Goal: Transaction & Acquisition: Purchase product/service

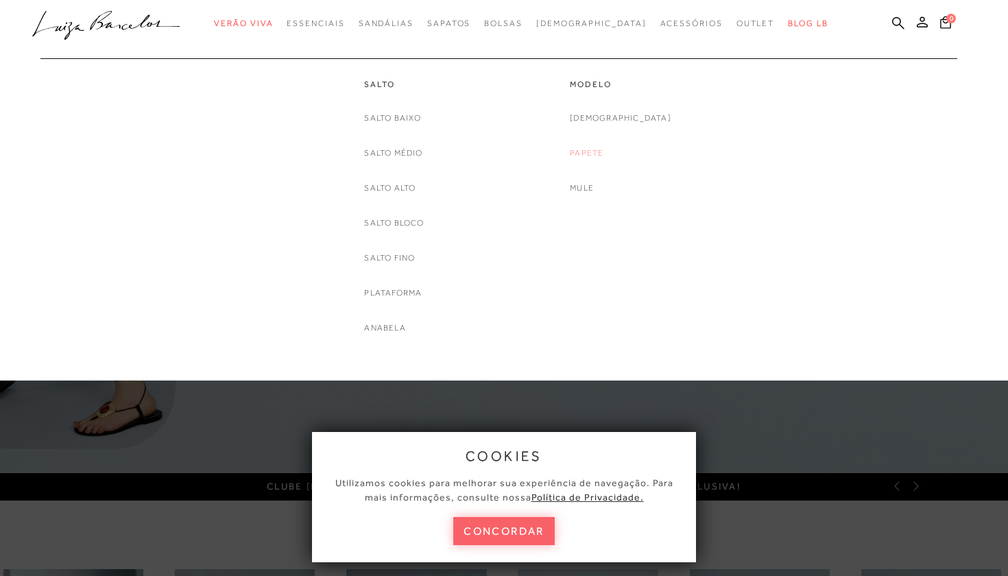
click at [603, 149] on link "Papete" at bounding box center [587, 153] width 34 height 14
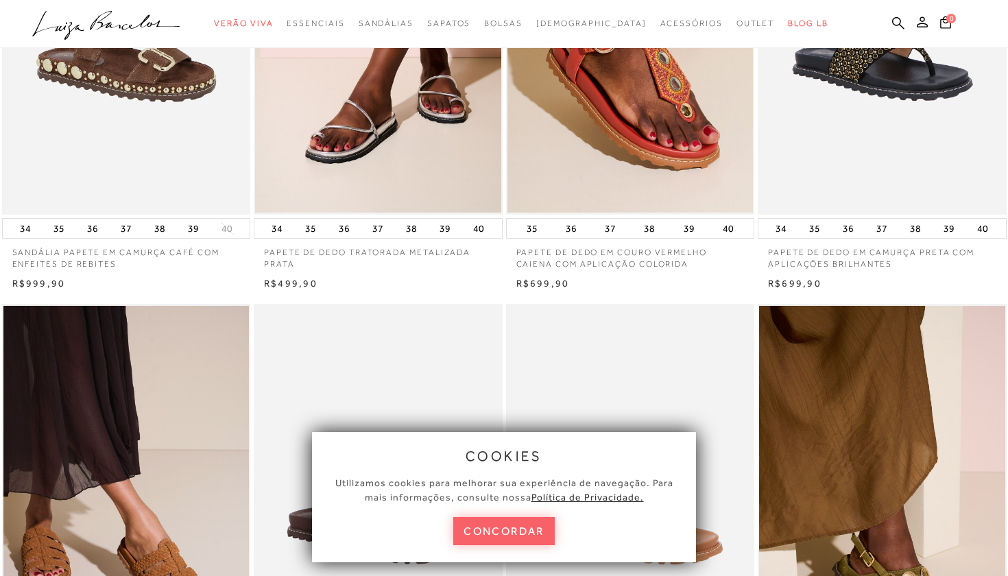
scroll to position [267, 0]
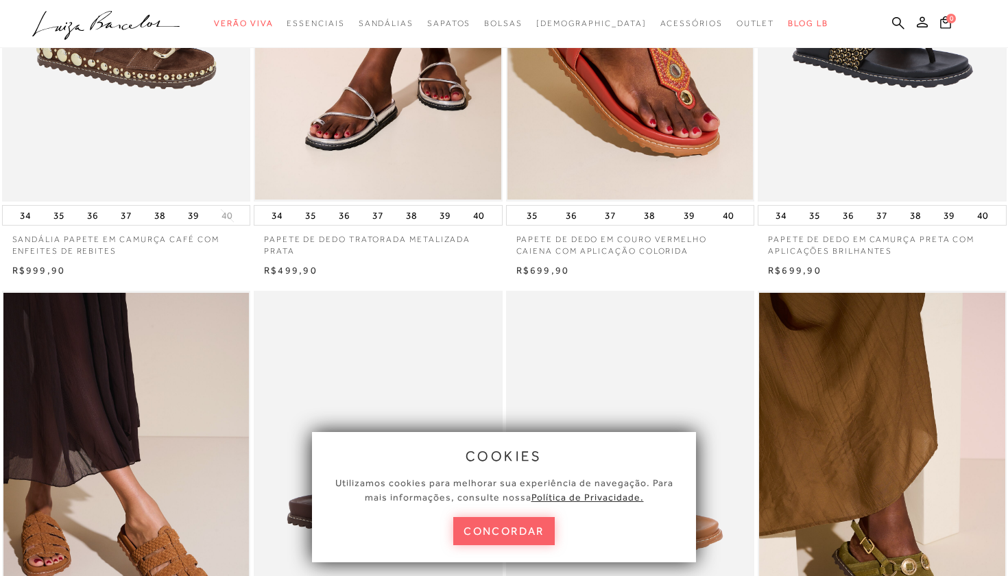
click at [494, 513] on div "cookies Utilizamos cookies para melhorar sua experiência de navegação. Para mai…" at bounding box center [504, 497] width 384 height 130
click at [494, 522] on button "concordar" at bounding box center [503, 531] width 101 height 28
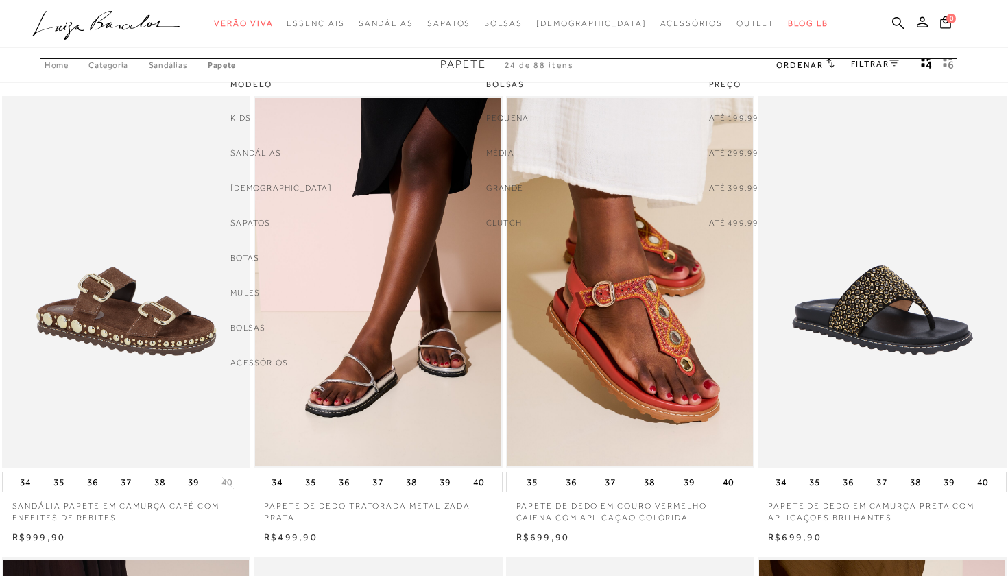
scroll to position [0, 0]
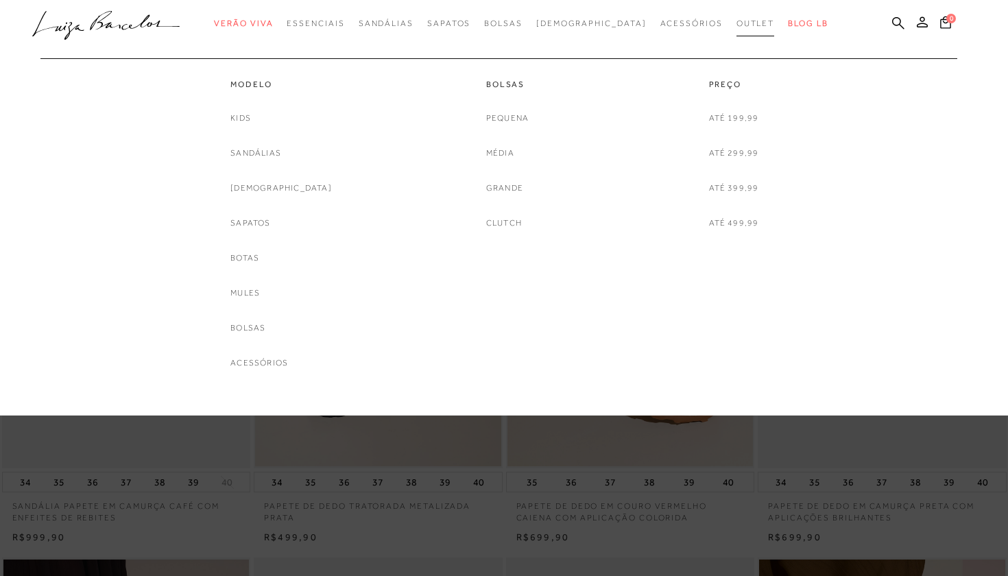
click at [736, 16] on link "Outlet" at bounding box center [755, 23] width 38 height 25
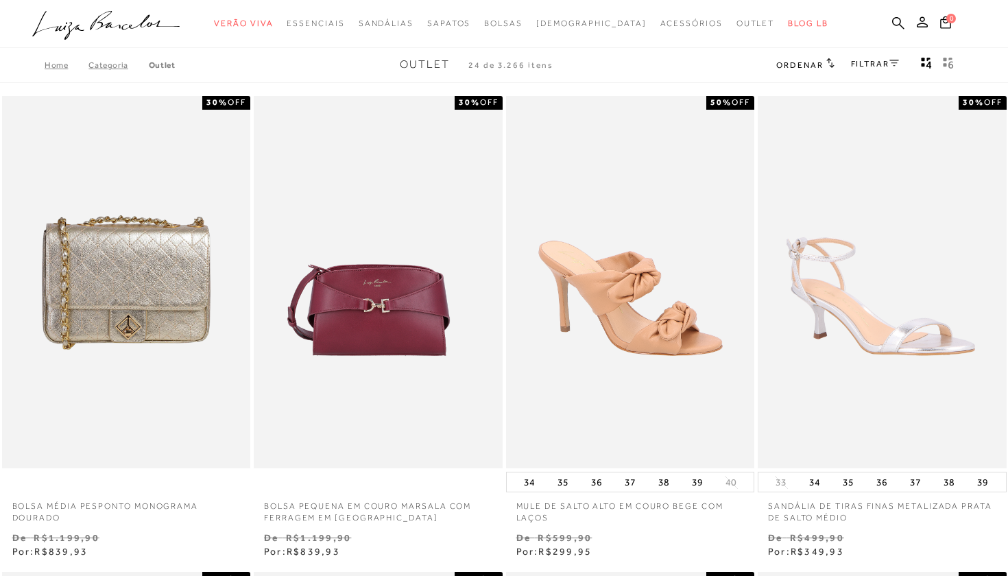
click at [895, 65] on link "FILTRAR" at bounding box center [875, 64] width 48 height 10
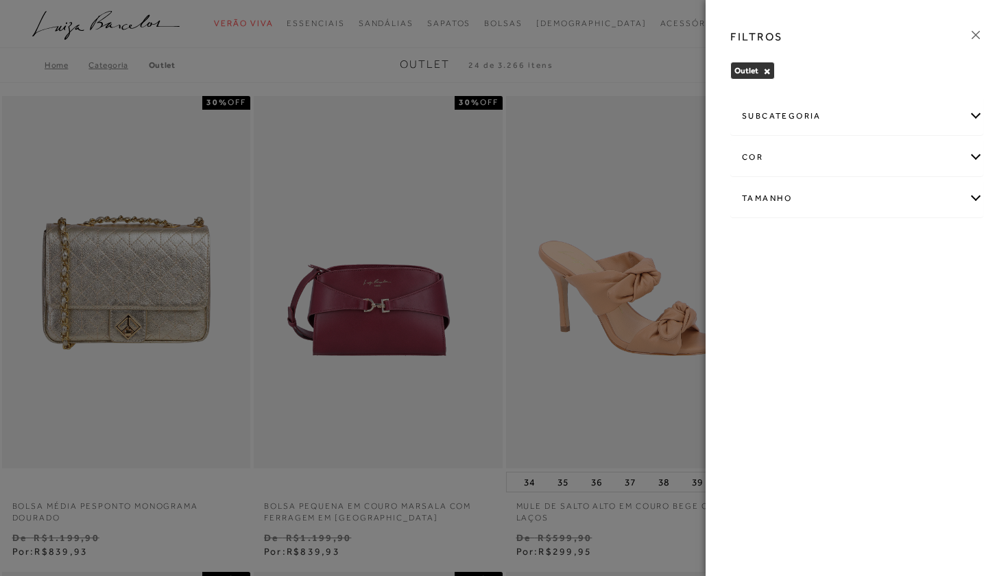
click at [893, 200] on div "Tamanho" at bounding box center [857, 198] width 252 height 36
click at [840, 315] on span "36" at bounding box center [842, 315] width 20 height 10
click at [840, 315] on input "36" at bounding box center [836, 318] width 14 height 14
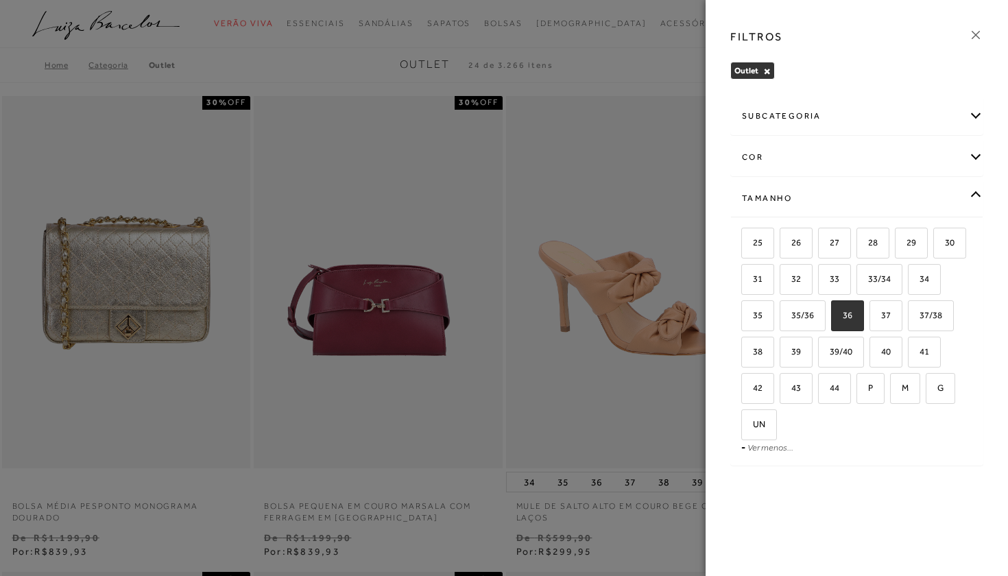
checkbox input "true"
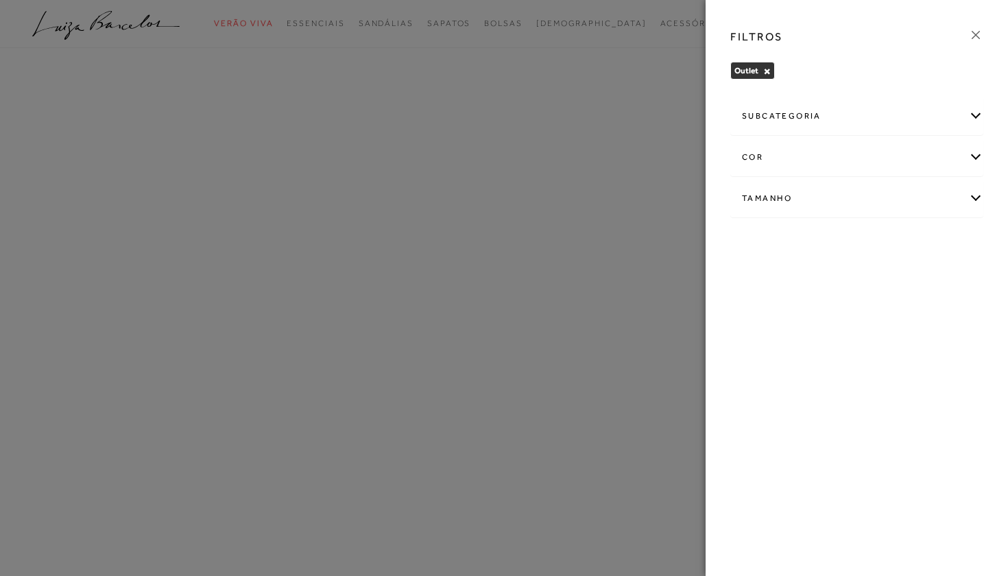
click at [875, 315] on div "FILTROS Outlet × Limpar todos os refinamentos subcategoria [GEOGRAPHIC_DATA]" at bounding box center [856, 288] width 302 height 576
click at [966, 199] on div "Tamanho" at bounding box center [857, 198] width 252 height 36
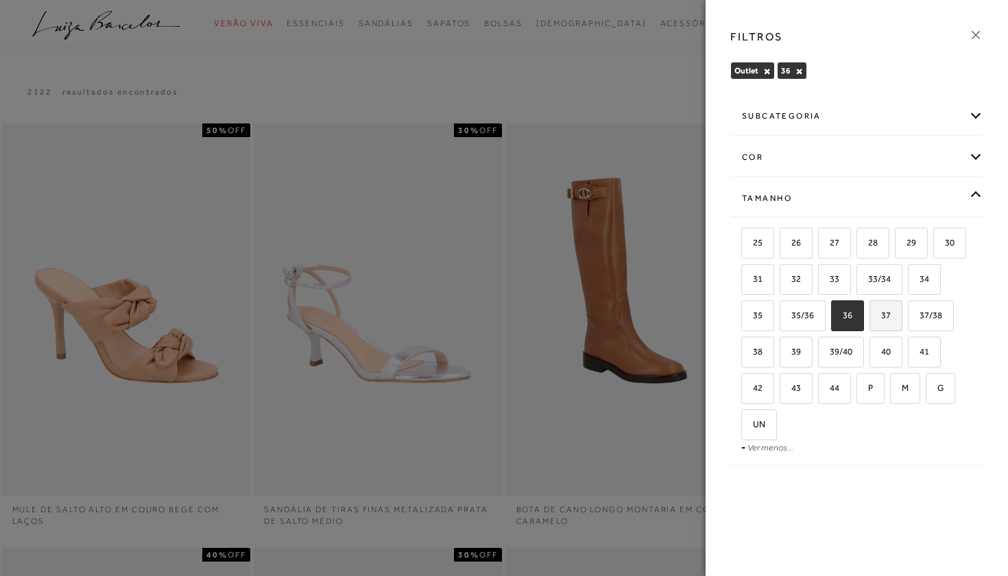
click at [877, 323] on input "37" at bounding box center [874, 318] width 14 height 14
checkbox input "true"
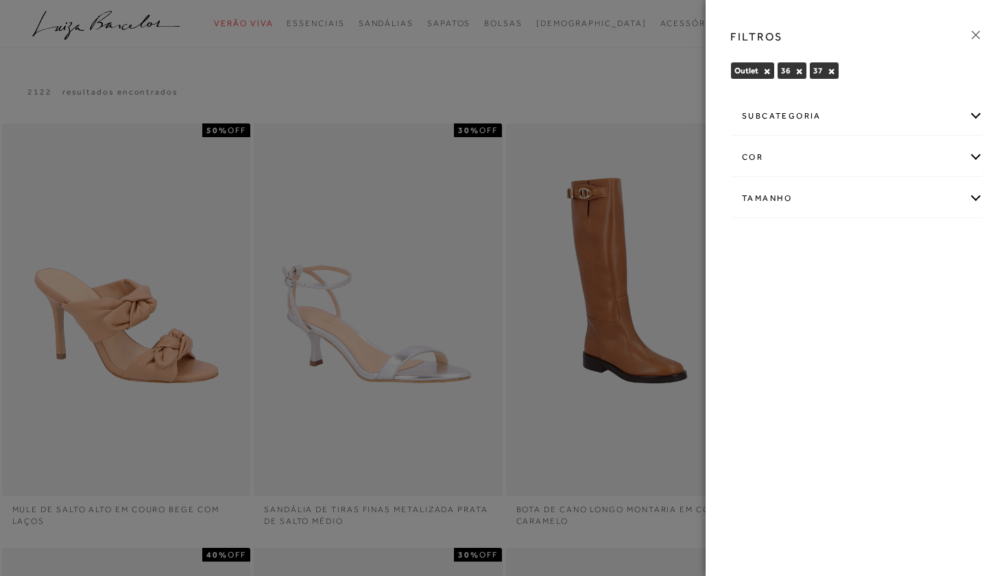
click at [549, 454] on div at bounding box center [504, 288] width 1008 height 576
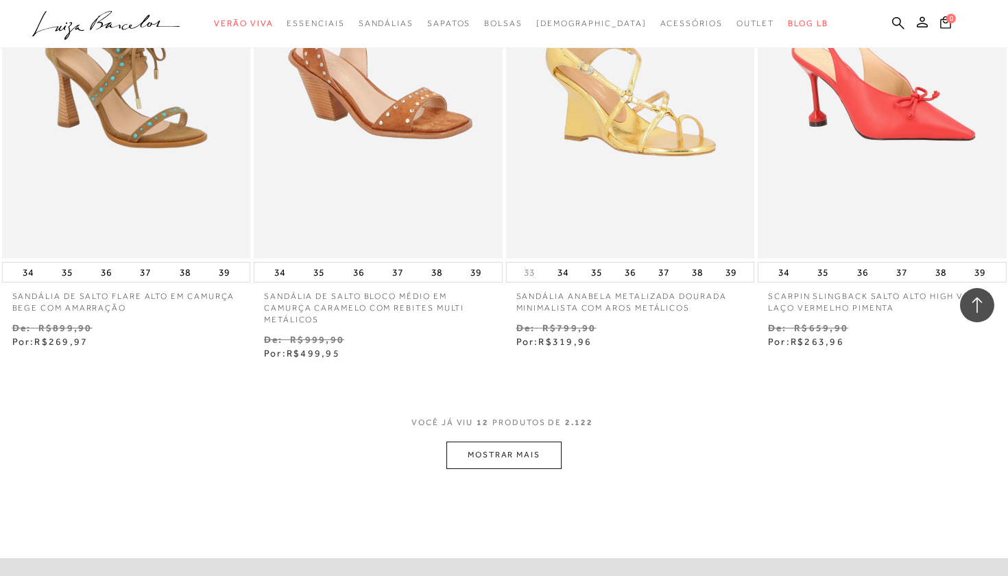
scroll to position [1193, 0]
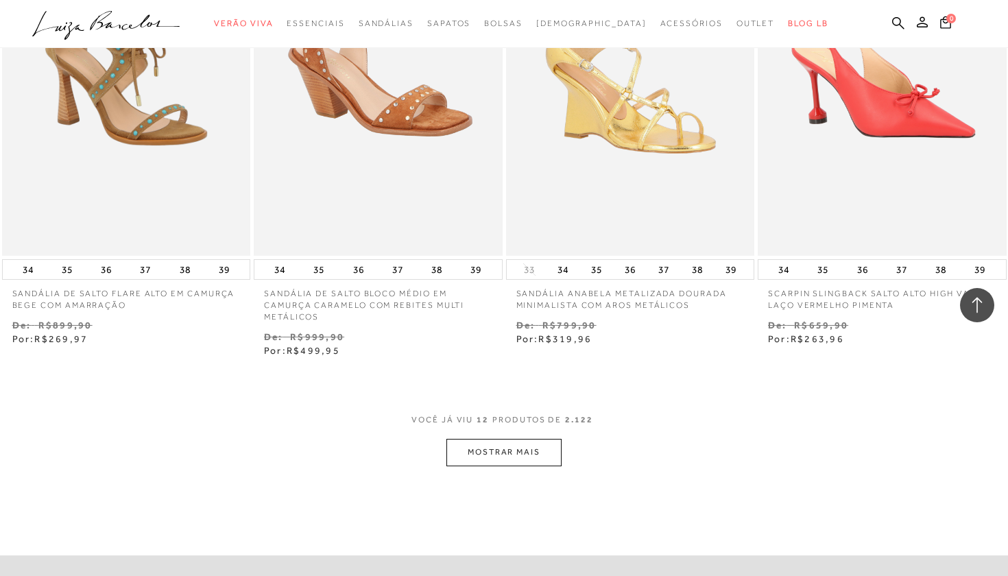
click at [517, 446] on button "MOSTRAR MAIS" at bounding box center [503, 452] width 115 height 27
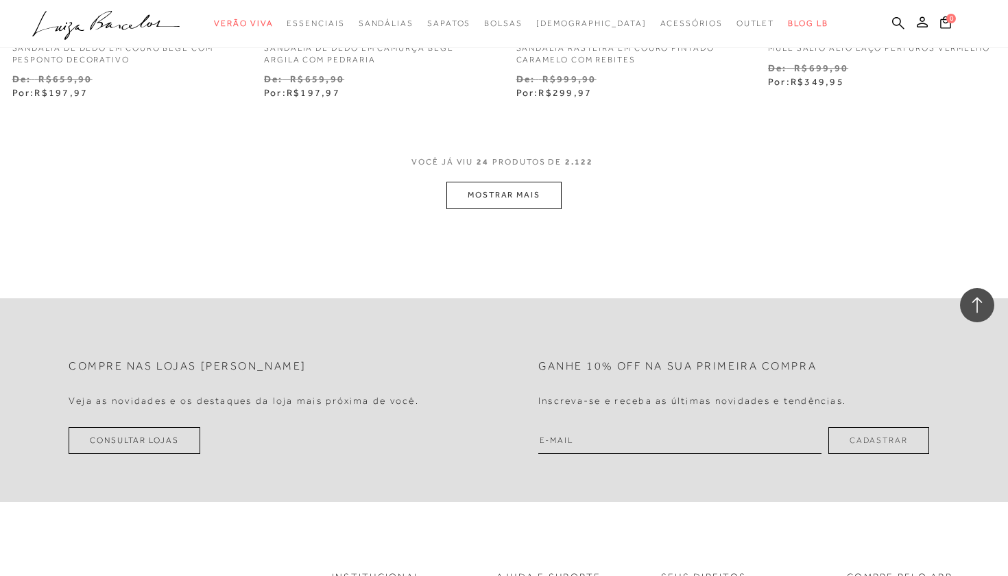
scroll to position [2679, 0]
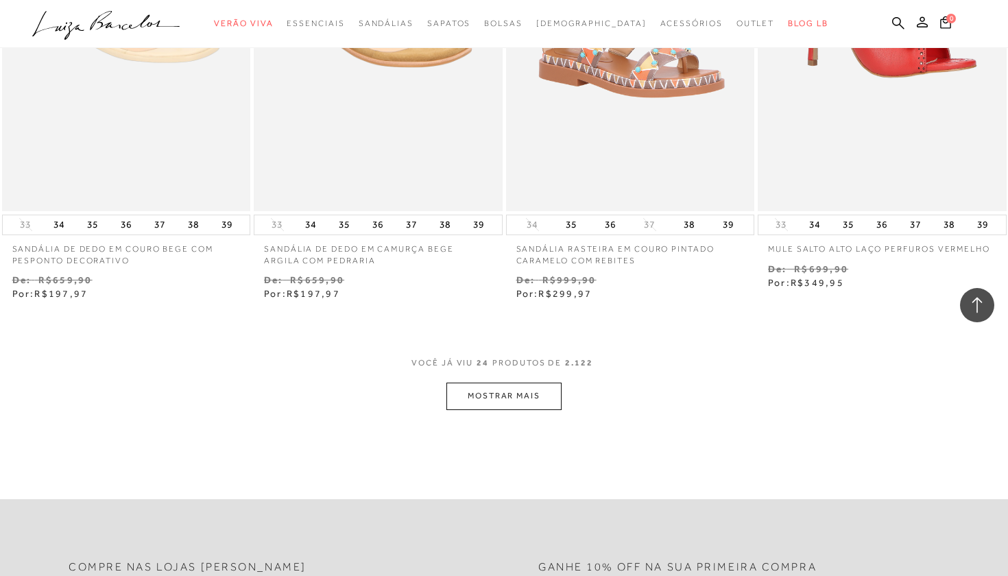
click at [497, 385] on button "MOSTRAR MAIS" at bounding box center [503, 396] width 115 height 27
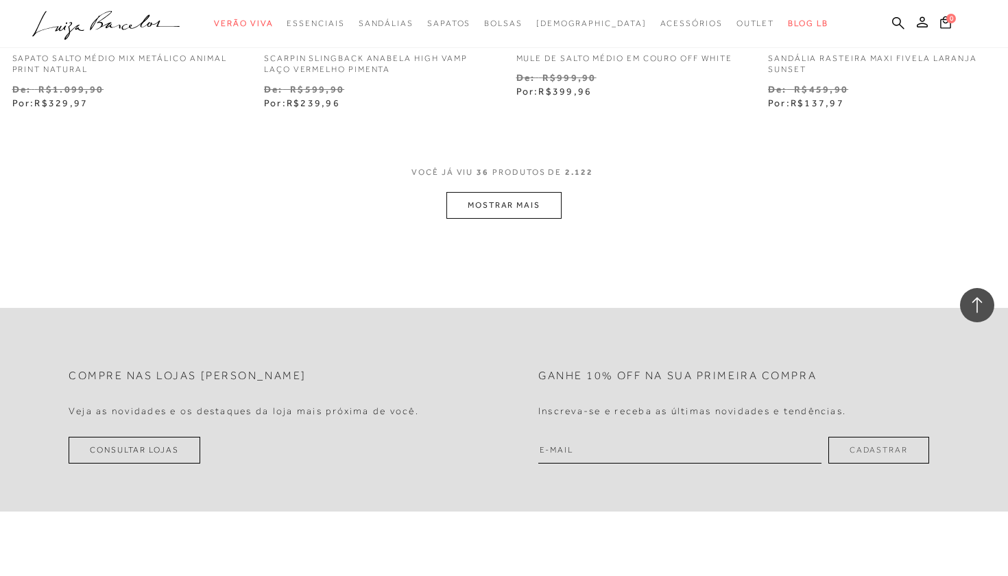
scroll to position [4203, 0]
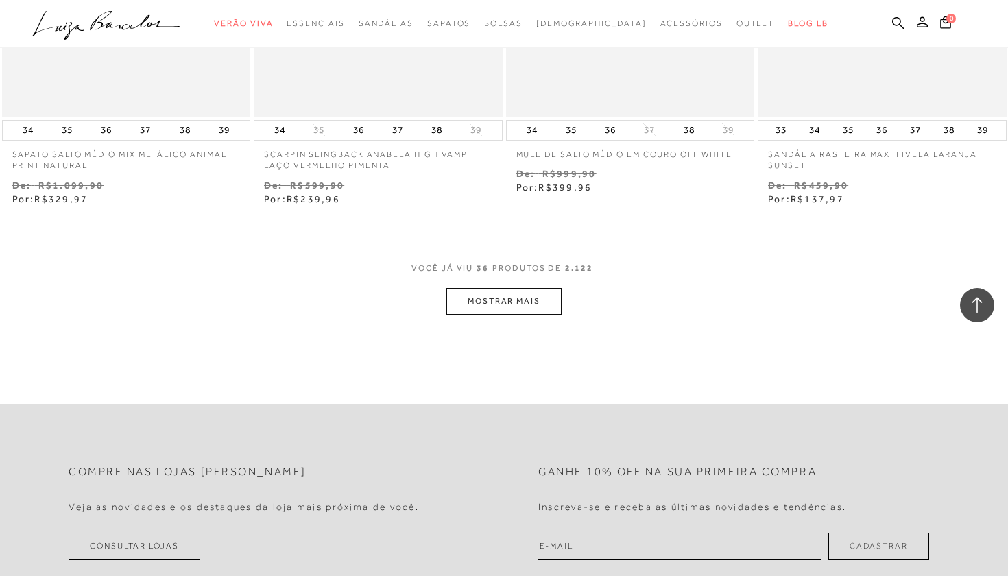
click at [525, 288] on button "MOSTRAR MAIS" at bounding box center [503, 301] width 115 height 27
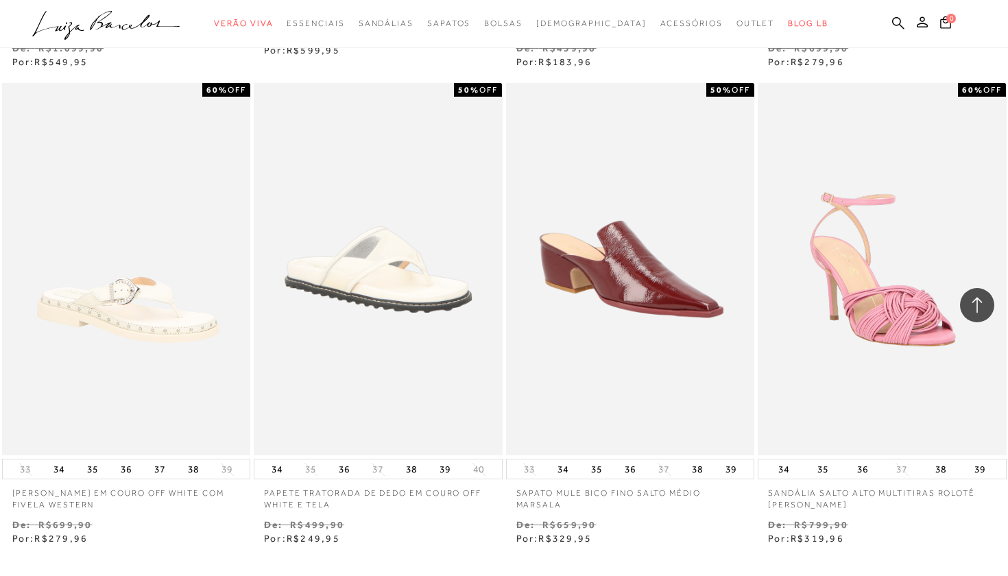
scroll to position [5338, 0]
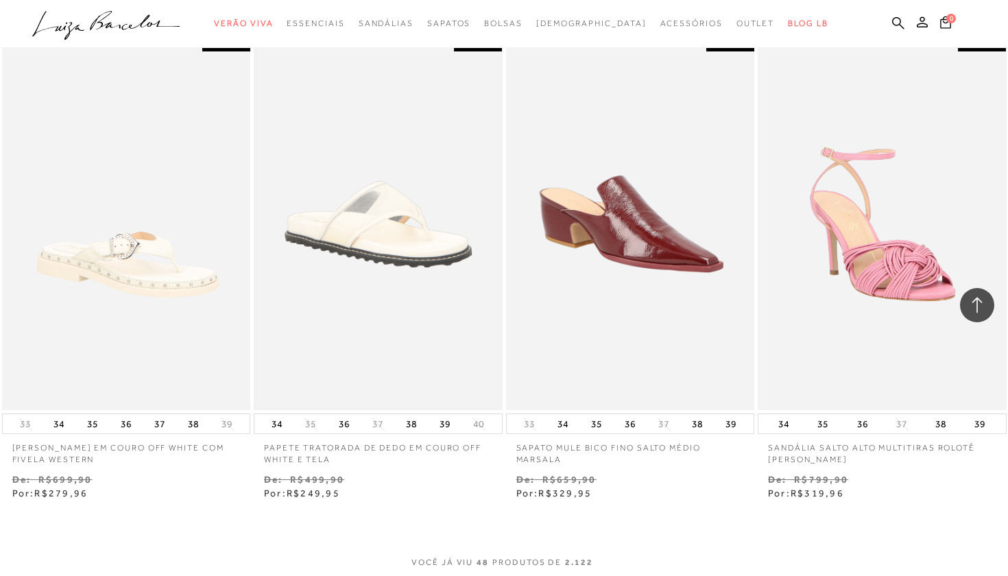
click at [386, 259] on img at bounding box center [378, 224] width 246 height 369
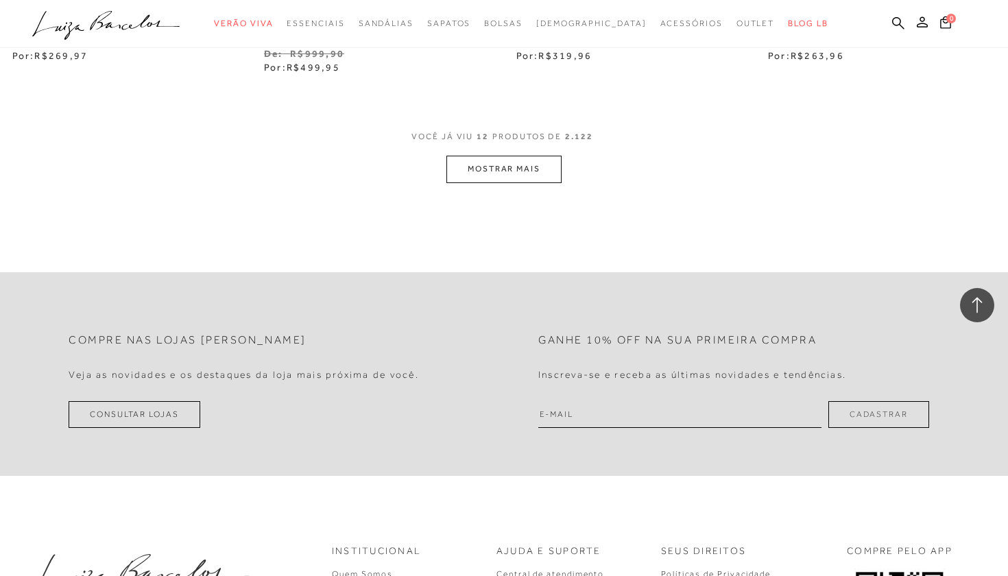
scroll to position [1475, 0]
click at [518, 164] on button "MOSTRAR MAIS" at bounding box center [503, 170] width 115 height 27
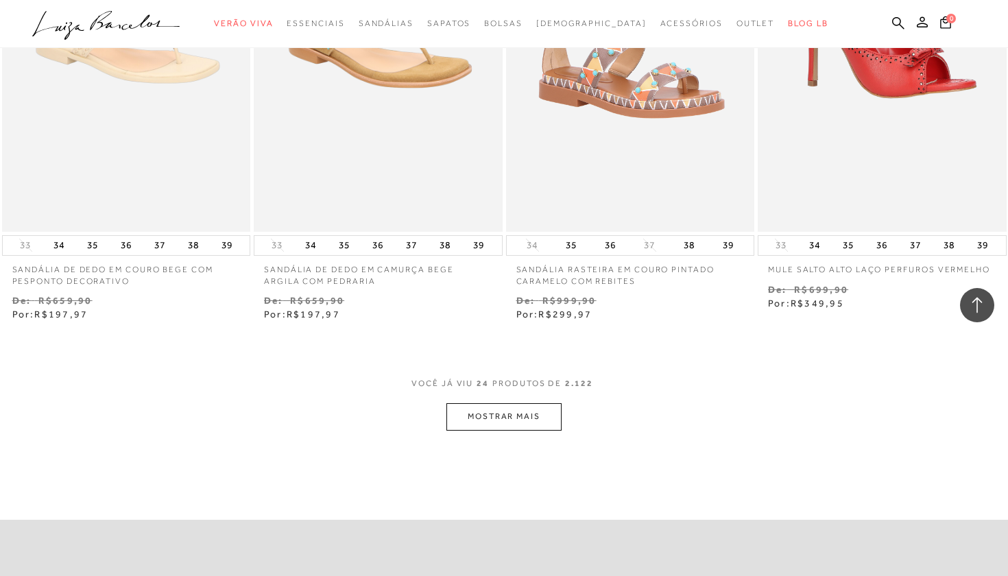
scroll to position [2676, 0]
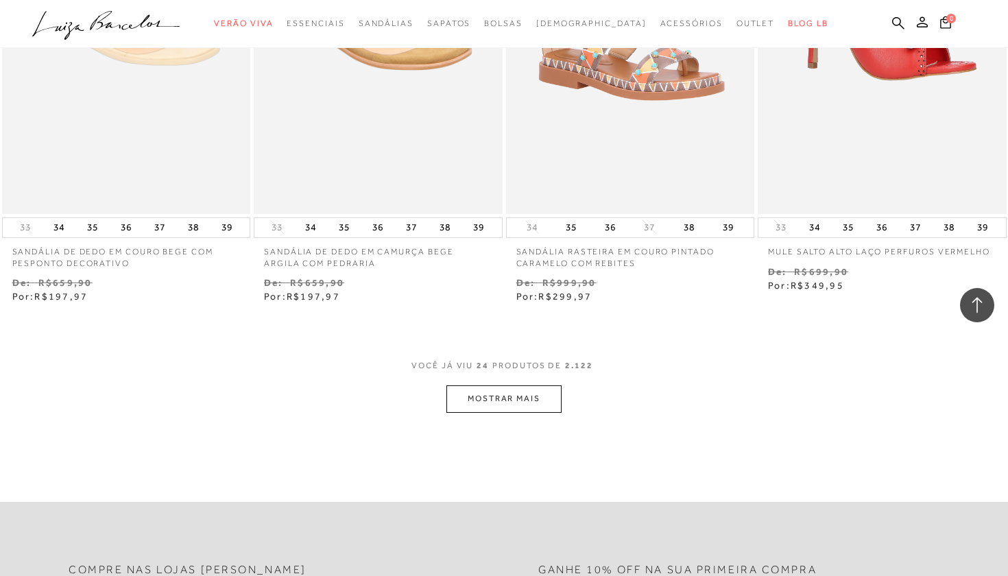
click at [500, 389] on button "MOSTRAR MAIS" at bounding box center [503, 398] width 115 height 27
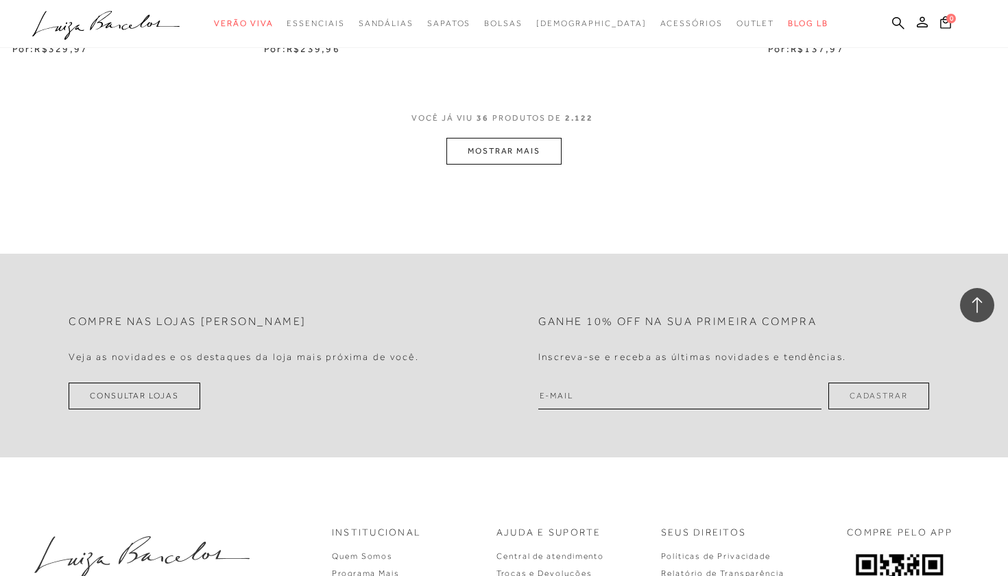
scroll to position [4295, 0]
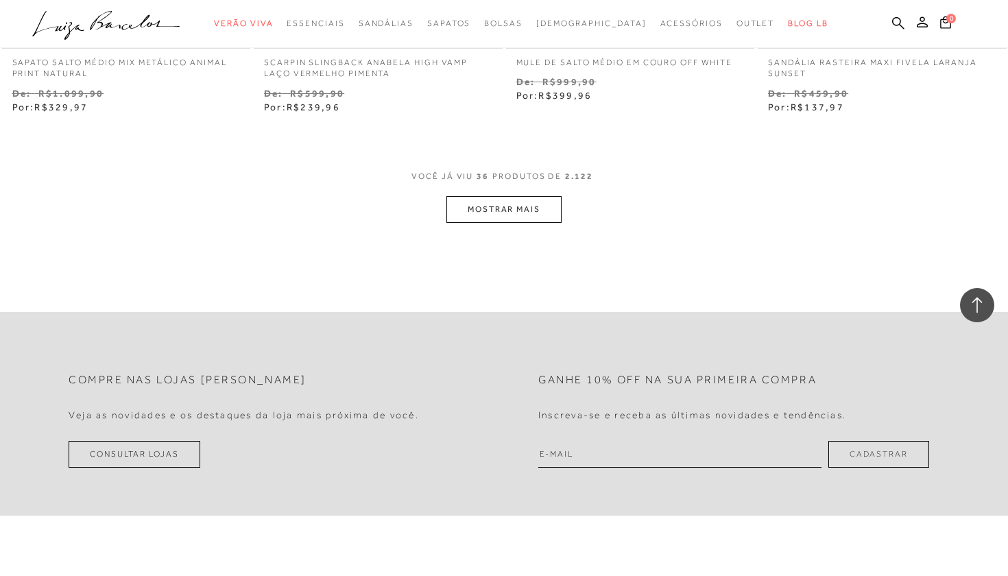
click at [503, 196] on button "MOSTRAR MAIS" at bounding box center [503, 209] width 115 height 27
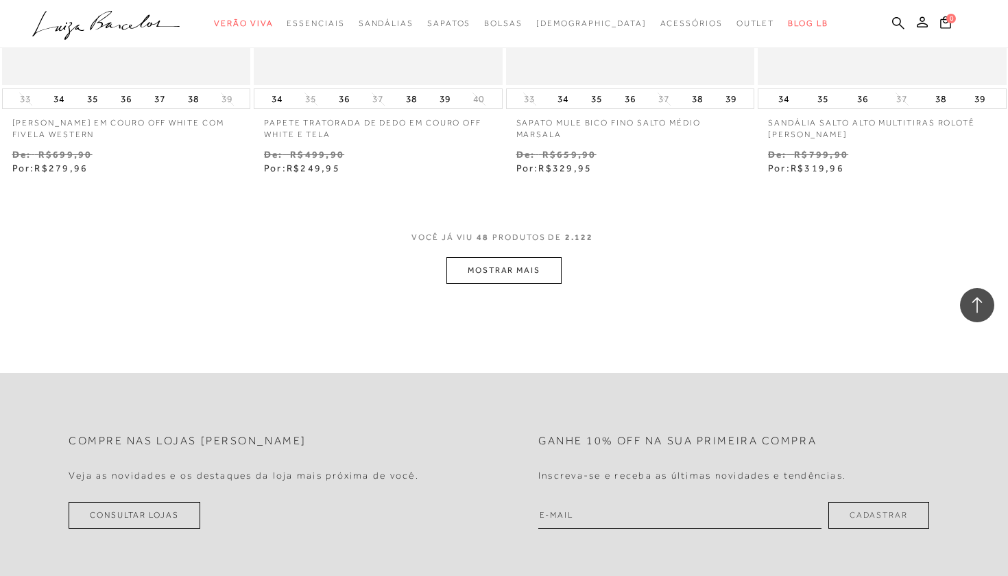
scroll to position [5664, 0]
click at [509, 256] on button "MOSTRAR MAIS" at bounding box center [503, 269] width 115 height 27
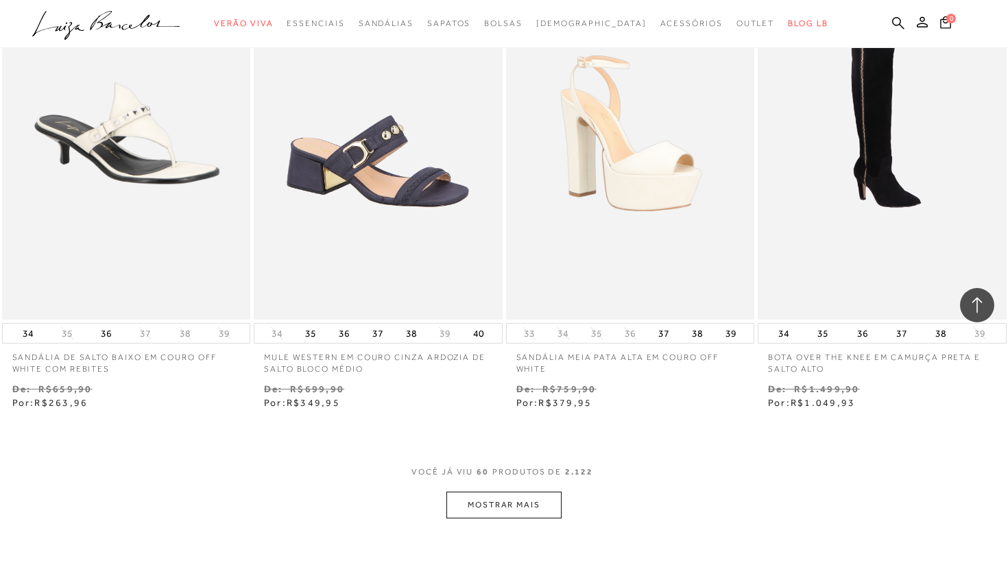
scroll to position [6859, 0]
click at [500, 491] on button "MOSTRAR MAIS" at bounding box center [503, 504] width 115 height 27
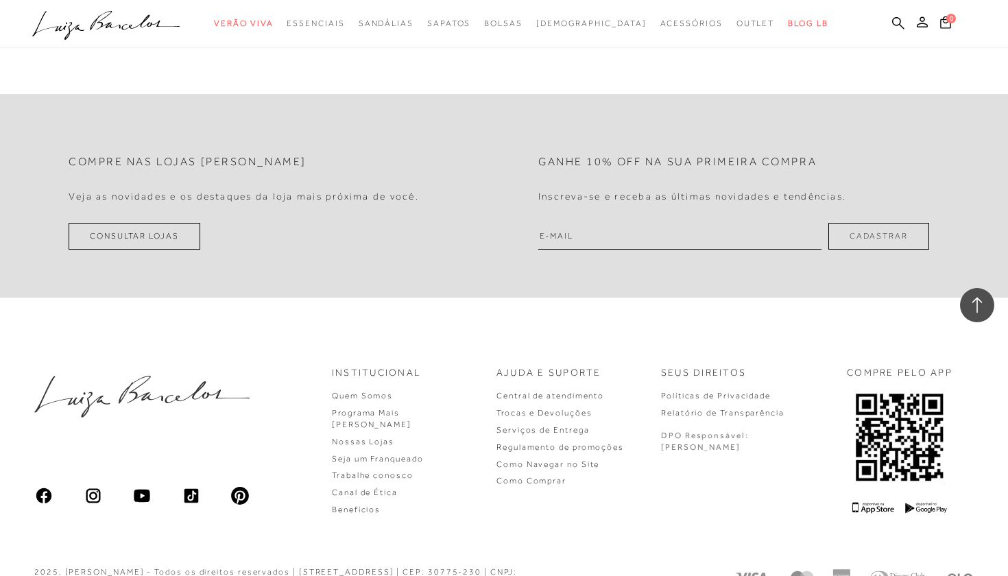
scroll to position [8490, 0]
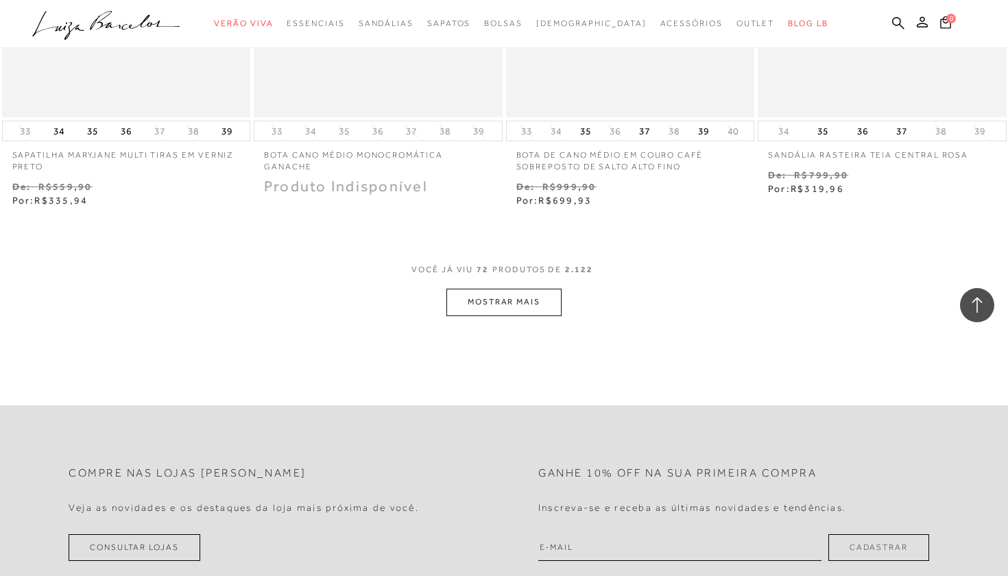
click at [522, 289] on button "MOSTRAR MAIS" at bounding box center [503, 302] width 115 height 27
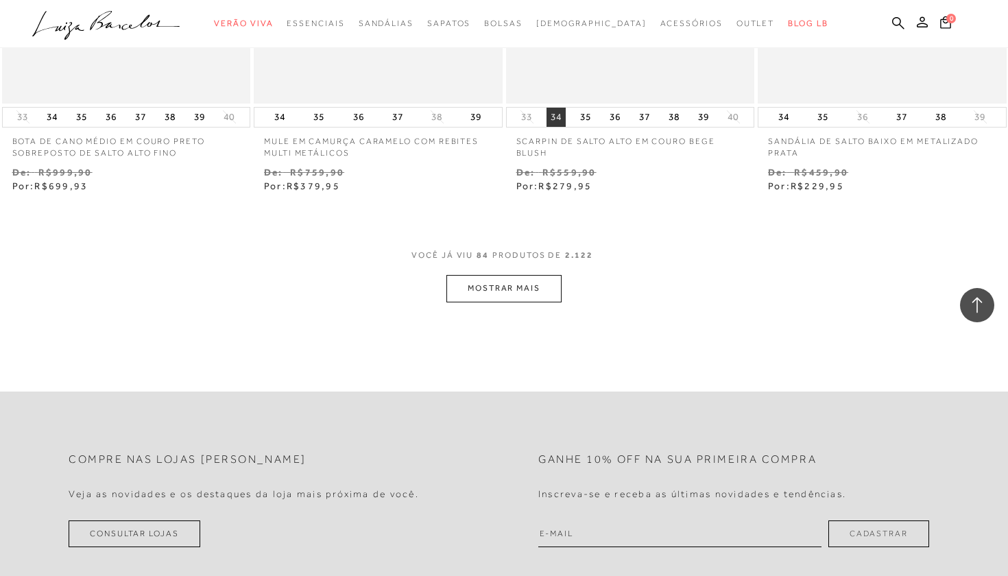
scroll to position [9877, 0]
